Goal: Task Accomplishment & Management: Manage account settings

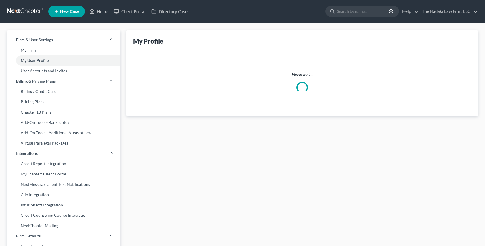
select select "21"
select select "paralegal"
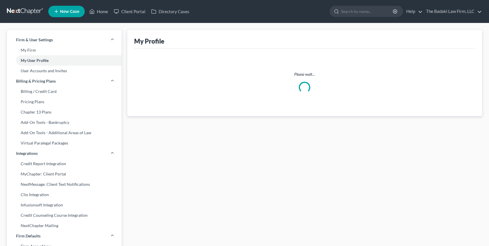
select select "21"
select select "paralegal"
